Goal: Answer question/provide support: Share knowledge or assist other users

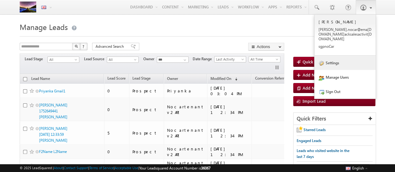
click at [340, 56] on link "Settings" at bounding box center [344, 63] width 61 height 14
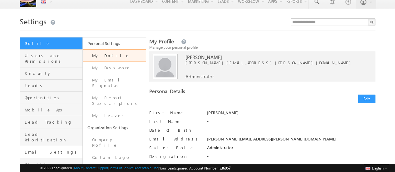
scroll to position [20, 0]
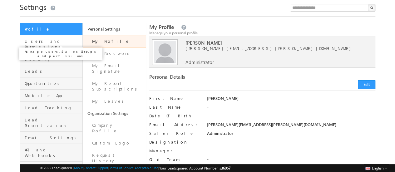
click at [41, 40] on span "Users and Permissions" at bounding box center [53, 43] width 56 height 11
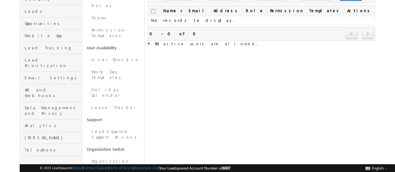
scroll to position [80, 0]
click at [107, 125] on link "LeadSquared Support Access" at bounding box center [113, 134] width 62 height 18
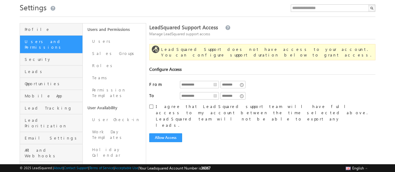
scroll to position [22, 0]
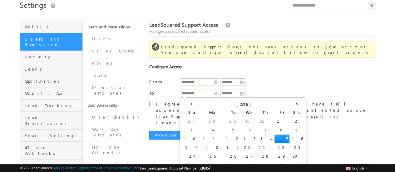
click at [194, 93] on input "**********" at bounding box center [199, 93] width 39 height 7
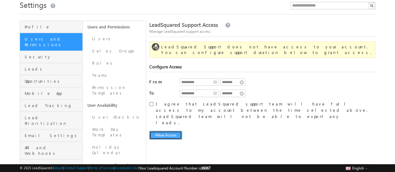
click at [166, 131] on button "Allow Access" at bounding box center [165, 135] width 33 height 9
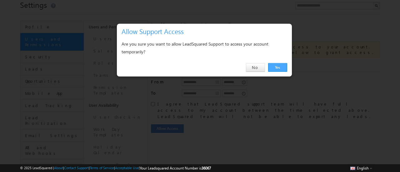
click at [275, 71] on link "Yes" at bounding box center [277, 67] width 19 height 9
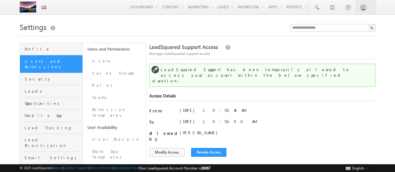
click at [210, 168] on span "36067" at bounding box center [205, 168] width 9 height 5
copy span "36067"
